Goal: Task Accomplishment & Management: Use online tool/utility

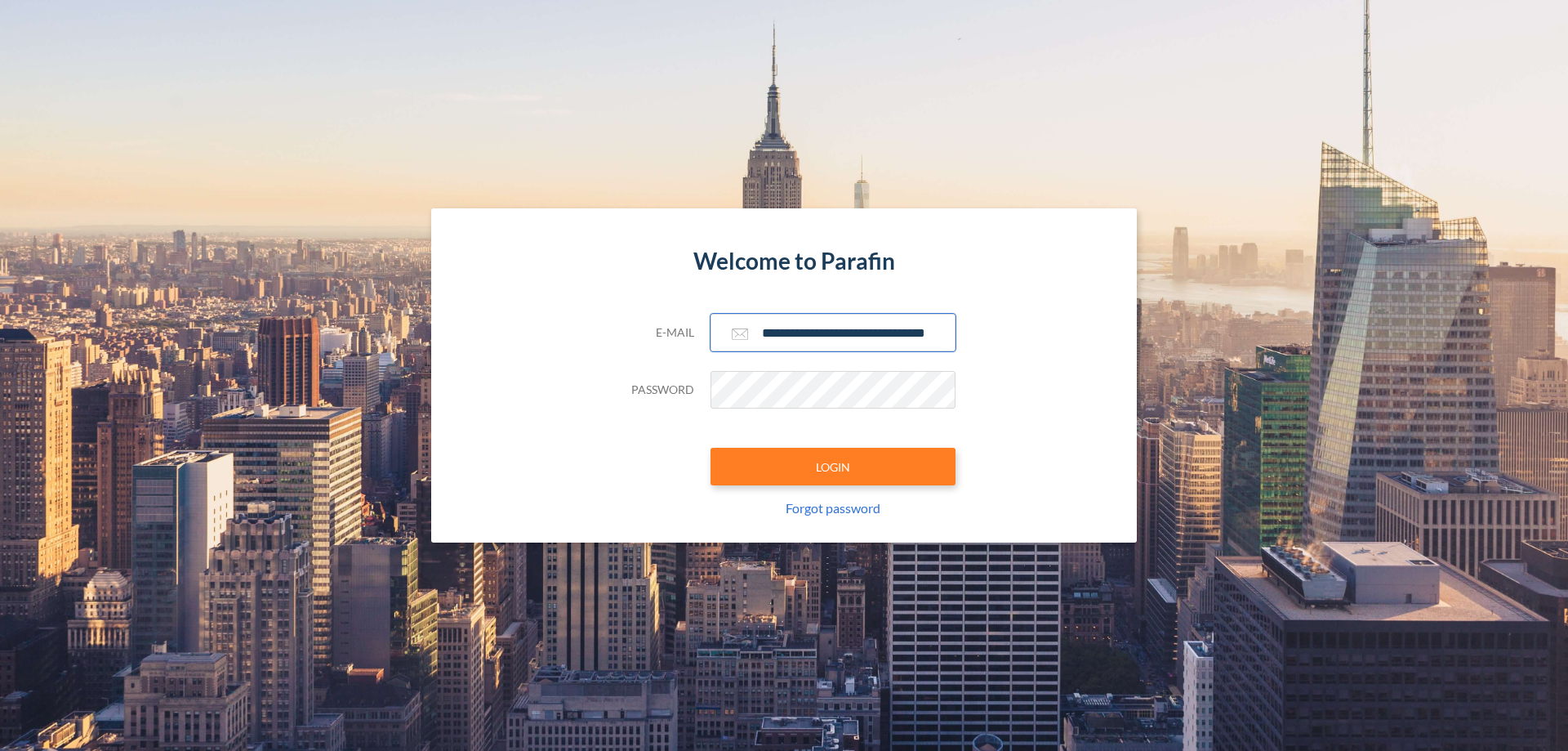
type input "**********"
click at [833, 466] on button "LOGIN" at bounding box center [833, 466] width 245 height 38
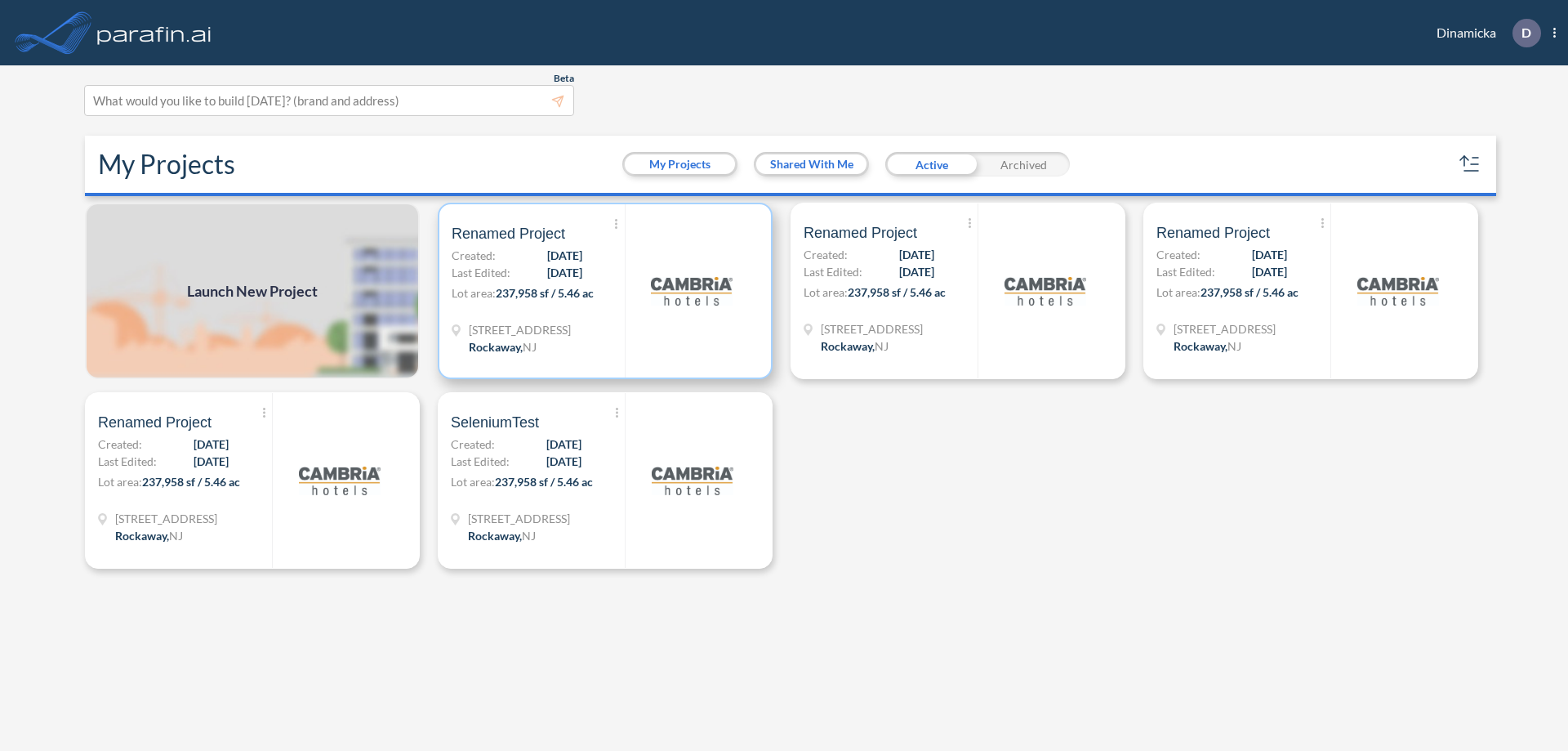
scroll to position [4, 0]
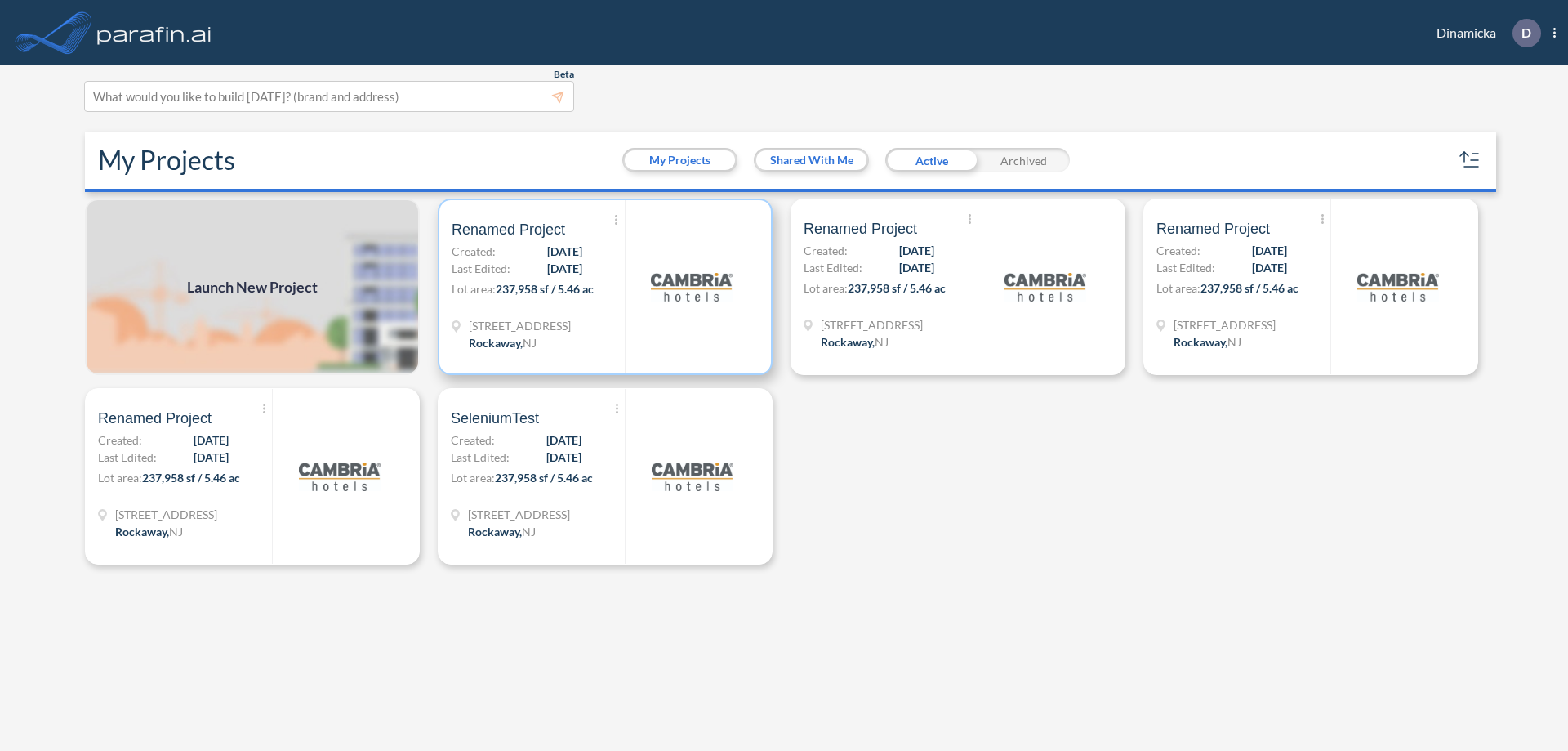
click at [605, 287] on p "Lot area: 237,958 sf / 5.46 ac" at bounding box center [537, 292] width 173 height 24
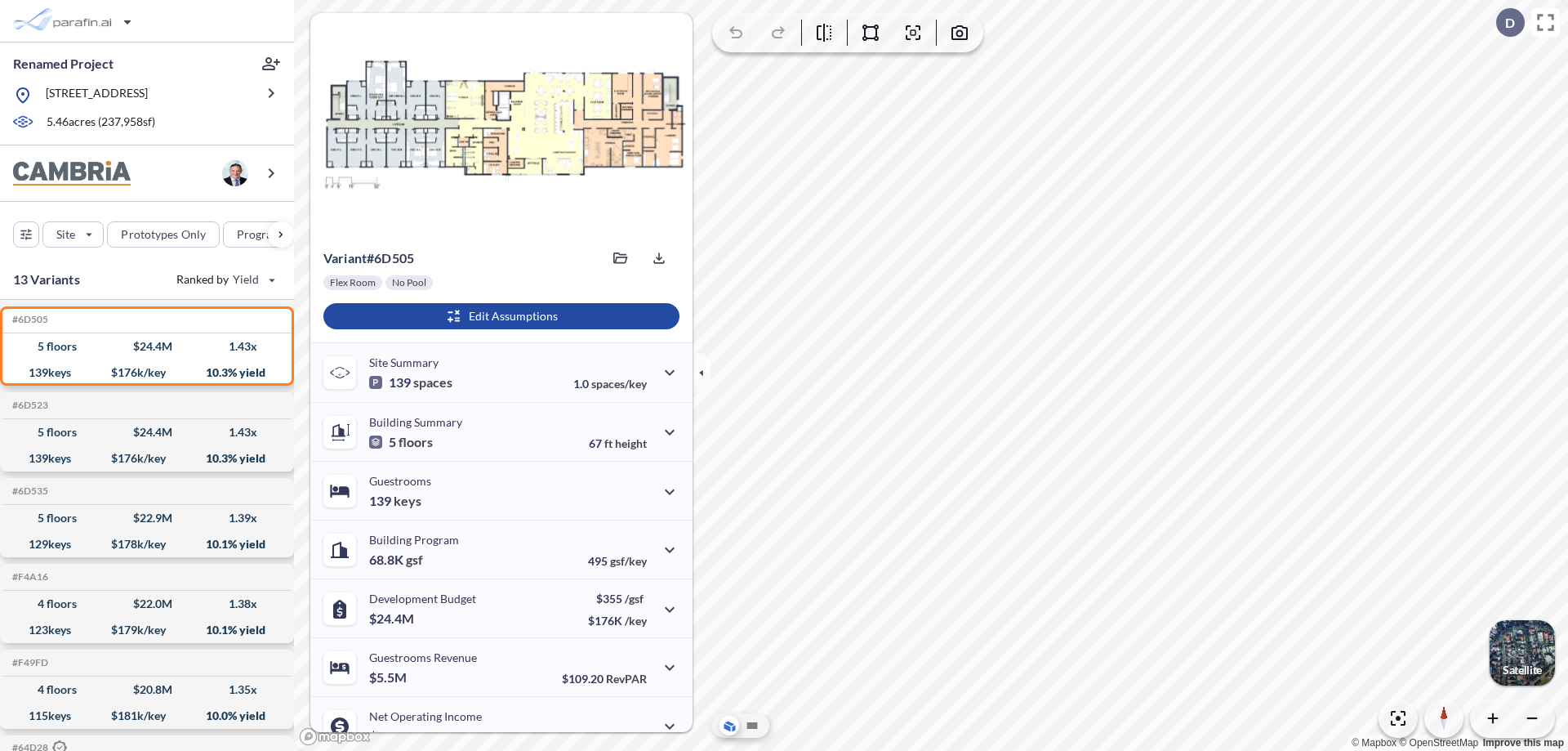
scroll to position [82, 0]
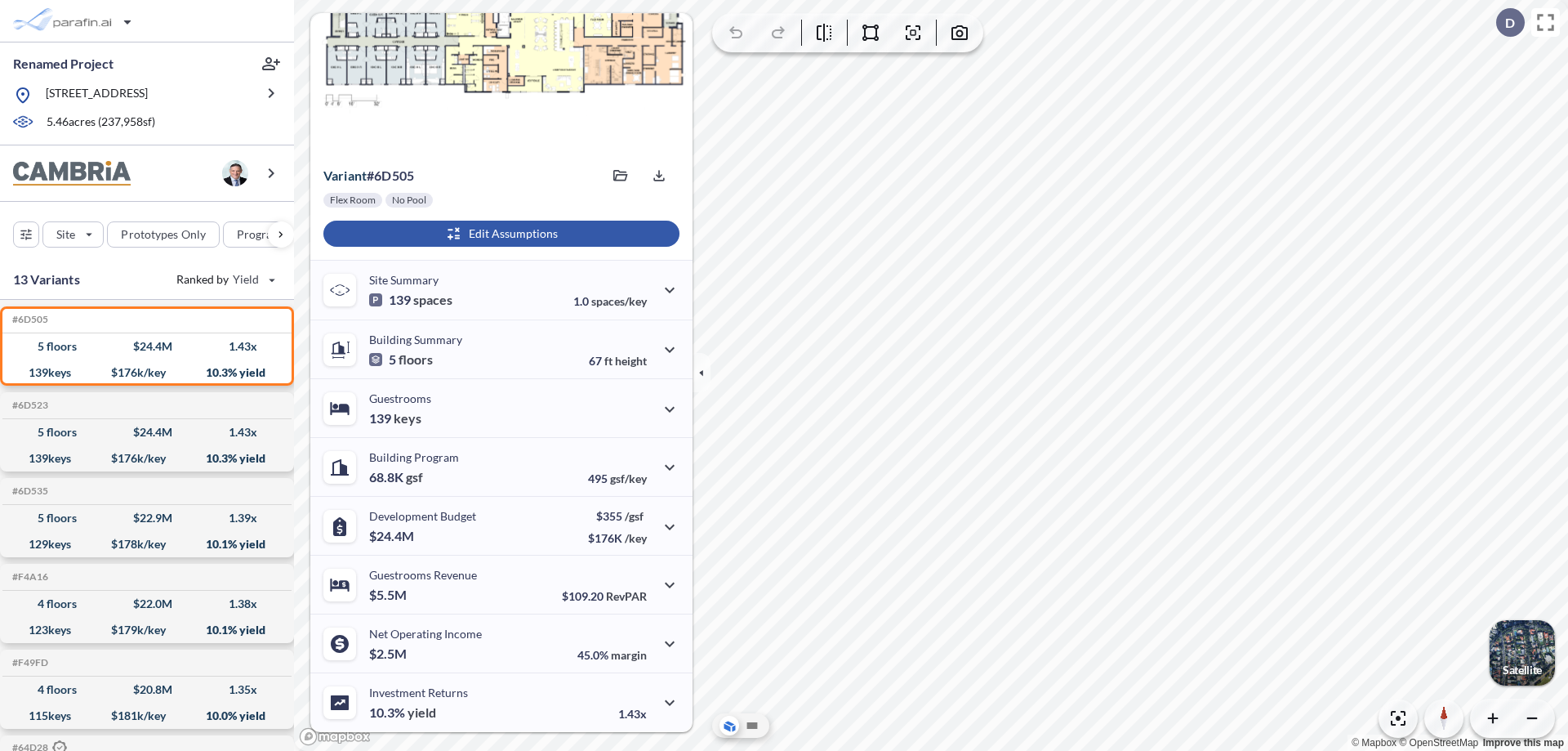
click at [499, 234] on div "button" at bounding box center [501, 234] width 356 height 27
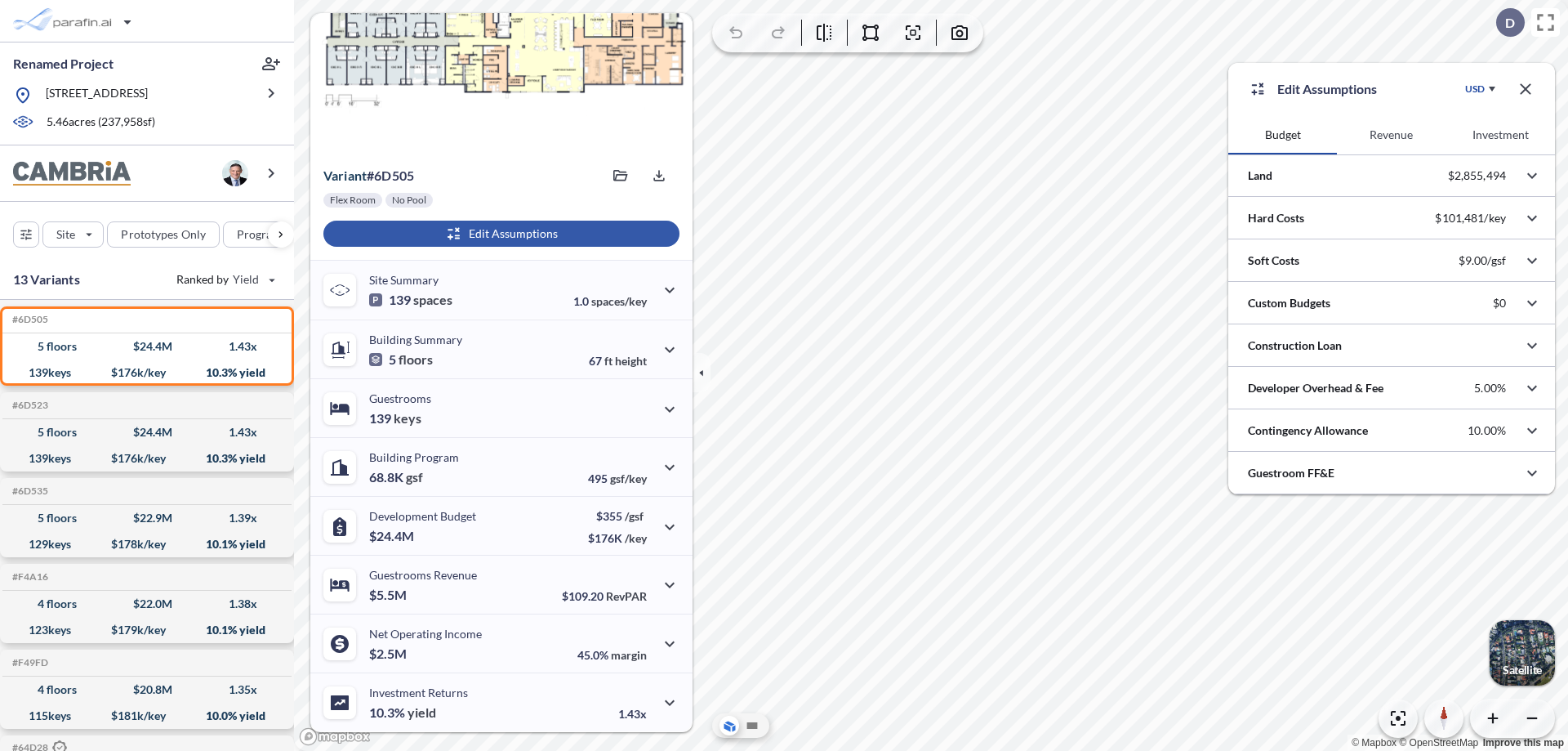
click at [1390, 135] on button "Revenue" at bounding box center [1390, 135] width 109 height 39
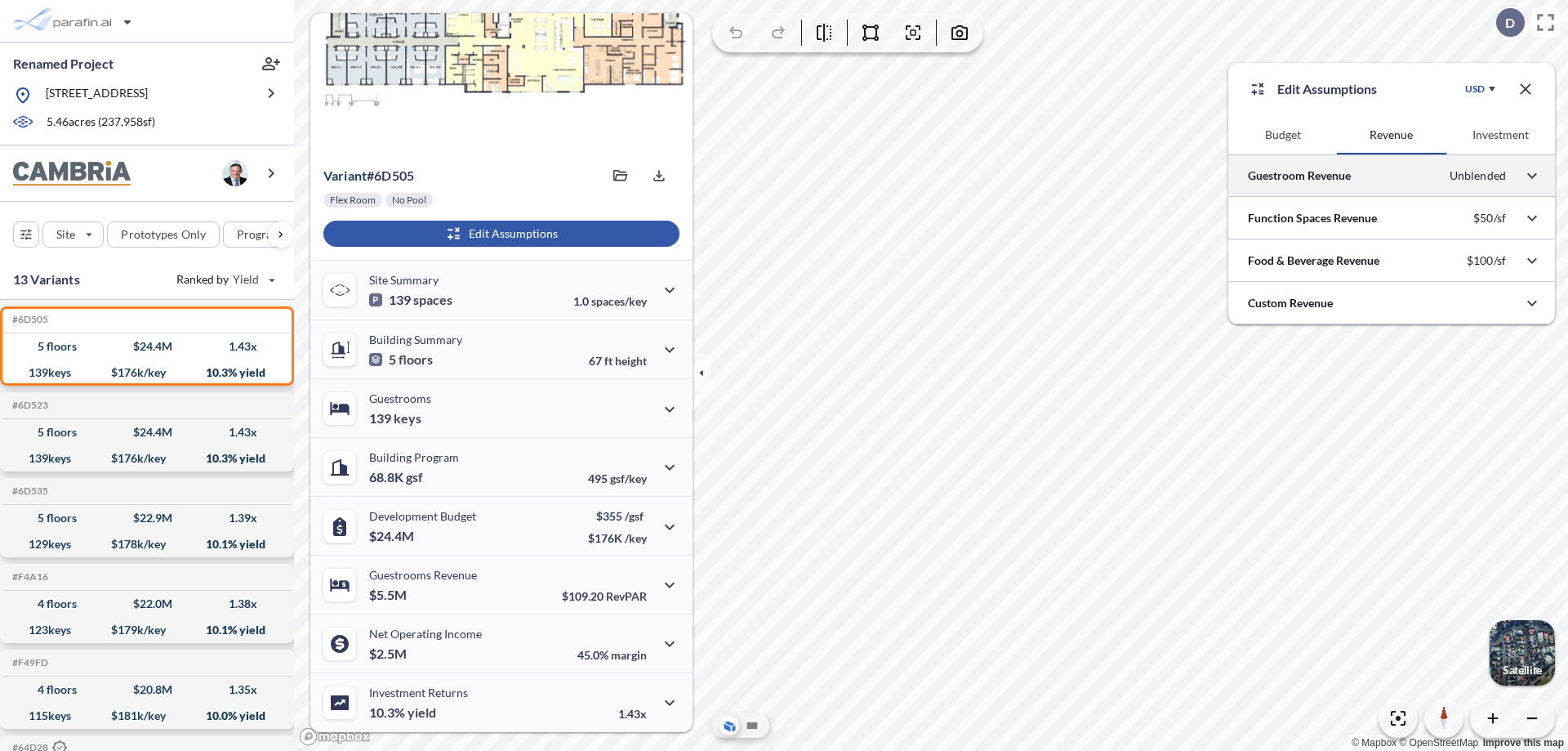
click at [1391, 176] on div at bounding box center [1391, 175] width 327 height 41
